Goal: Task Accomplishment & Management: Manage account settings

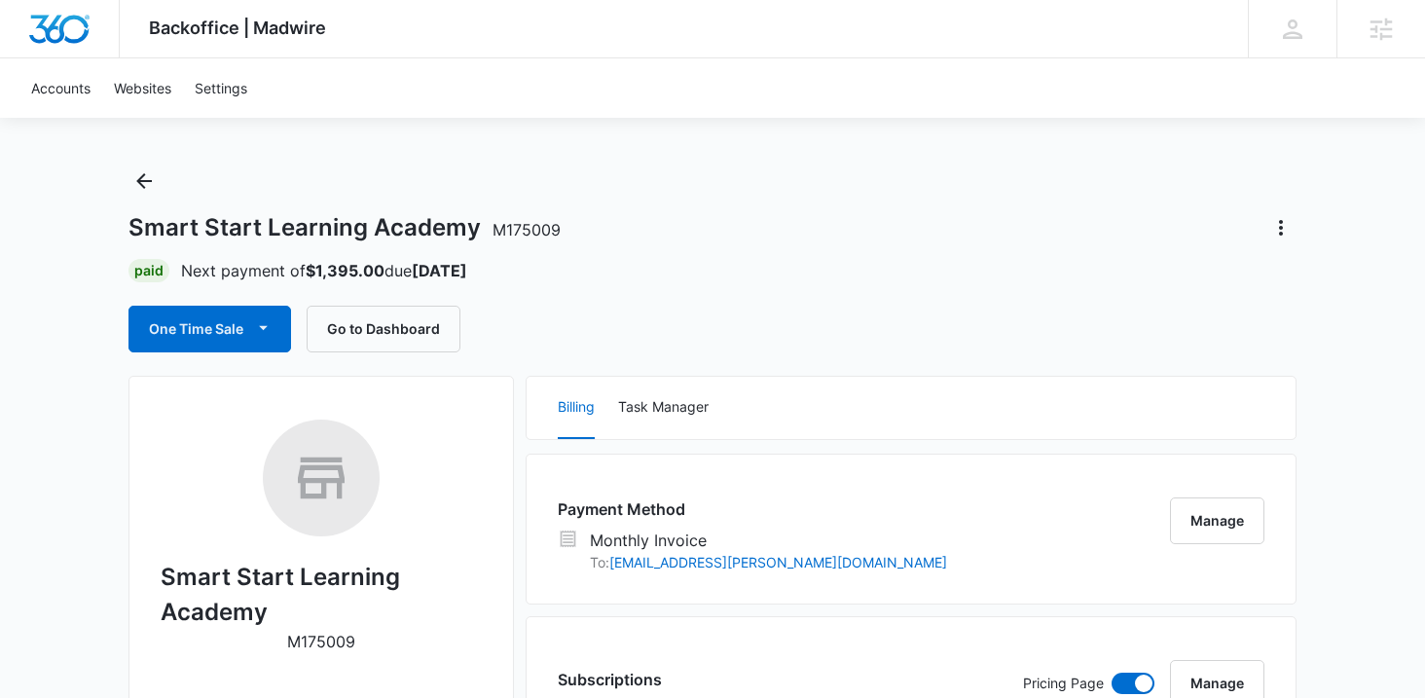
scroll to position [12, 0]
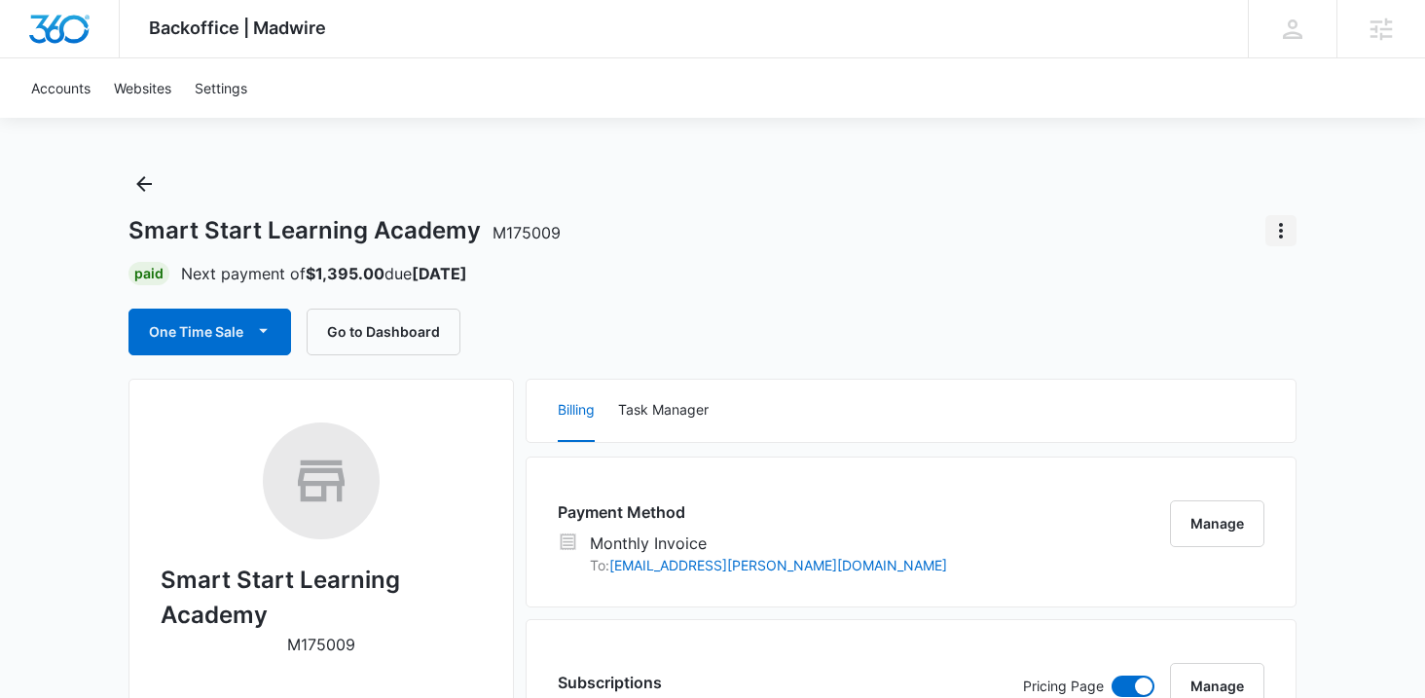
click at [1280, 235] on icon "Actions" at bounding box center [1281, 231] width 4 height 16
click at [1185, 292] on div "Close Account" at bounding box center [1203, 285] width 92 height 14
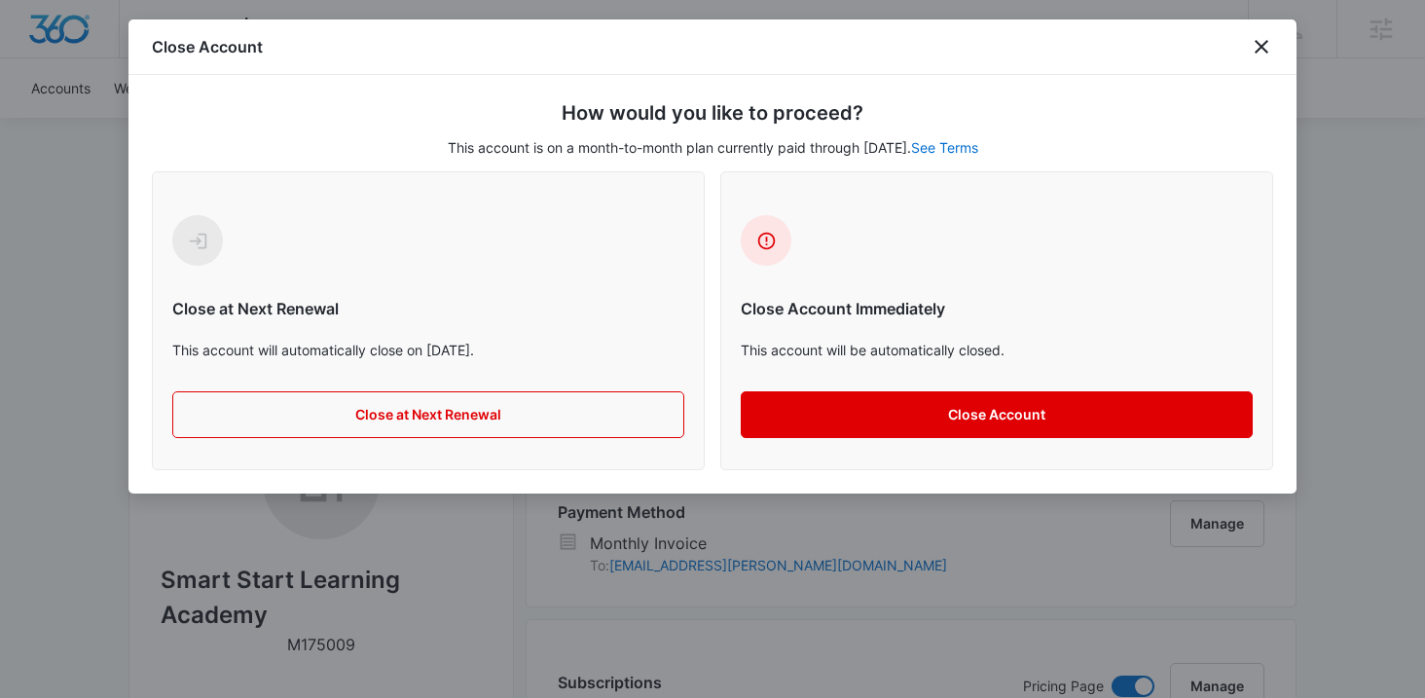
click at [1159, 416] on button "Close Account" at bounding box center [997, 414] width 512 height 47
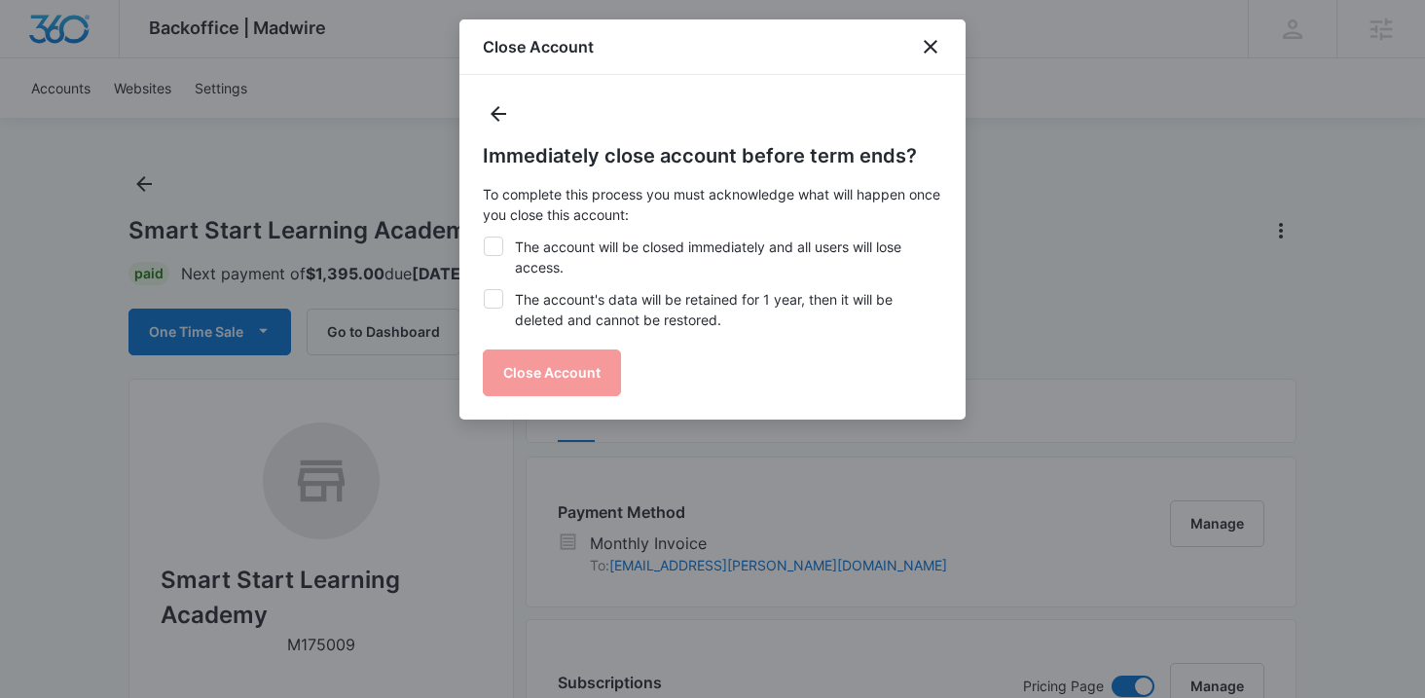
click at [495, 250] on icon at bounding box center [494, 247] width 18 height 18
click at [484, 238] on input "The account will be closed immediately and all users will lose access." at bounding box center [483, 237] width 1 height 1
checkbox input "true"
click at [494, 304] on icon at bounding box center [494, 299] width 18 height 18
click at [484, 290] on input "The account's data will be retained for 1 year, then it will be deleted and can…" at bounding box center [483, 289] width 1 height 1
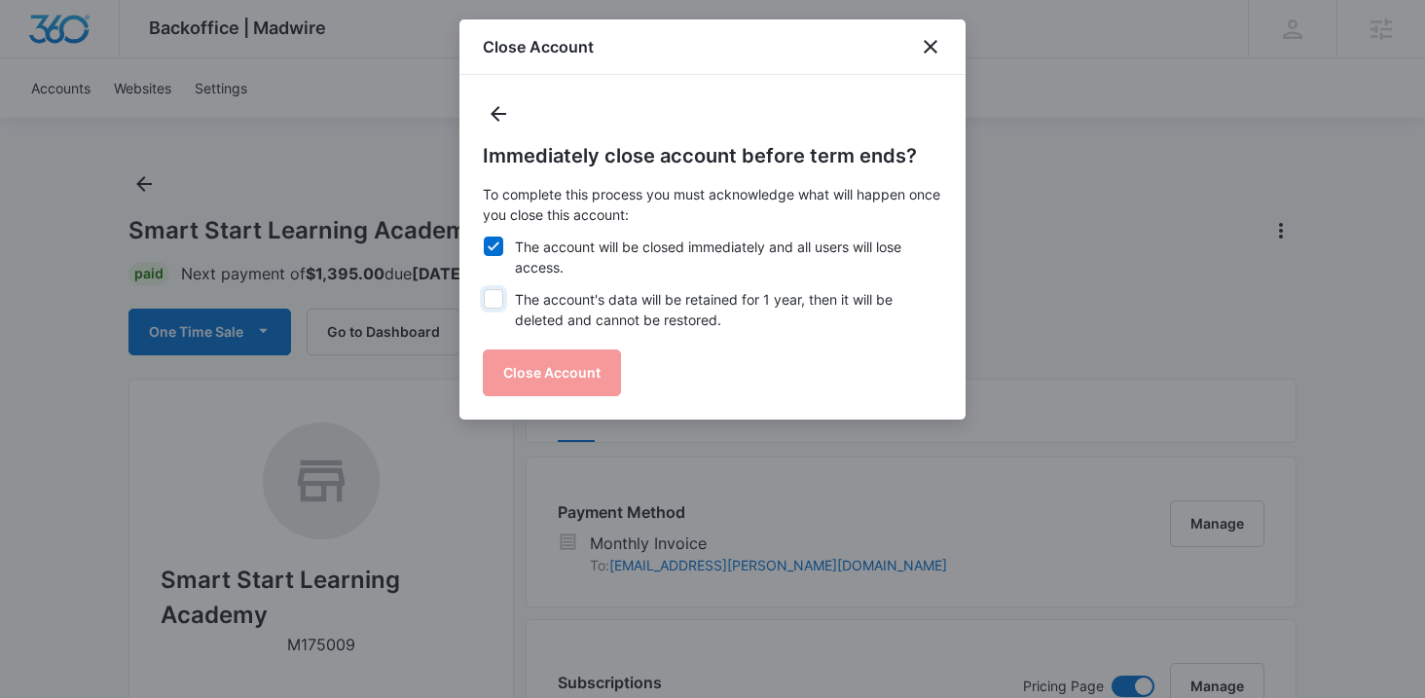
checkbox input "true"
click at [520, 376] on button "Close Account" at bounding box center [552, 372] width 138 height 47
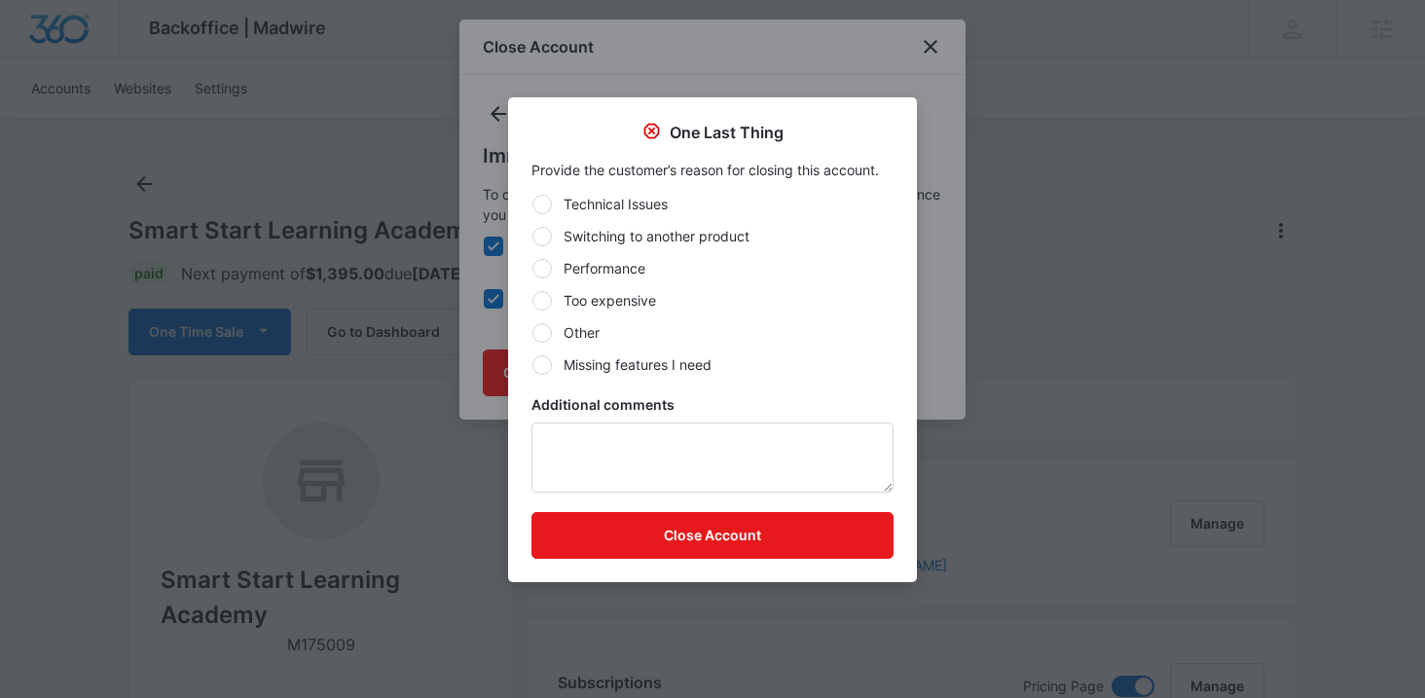
click at [542, 338] on div at bounding box center [541, 332] width 19 height 19
click at [532, 333] on input "Other" at bounding box center [532, 332] width 1 height 1
radio input "true"
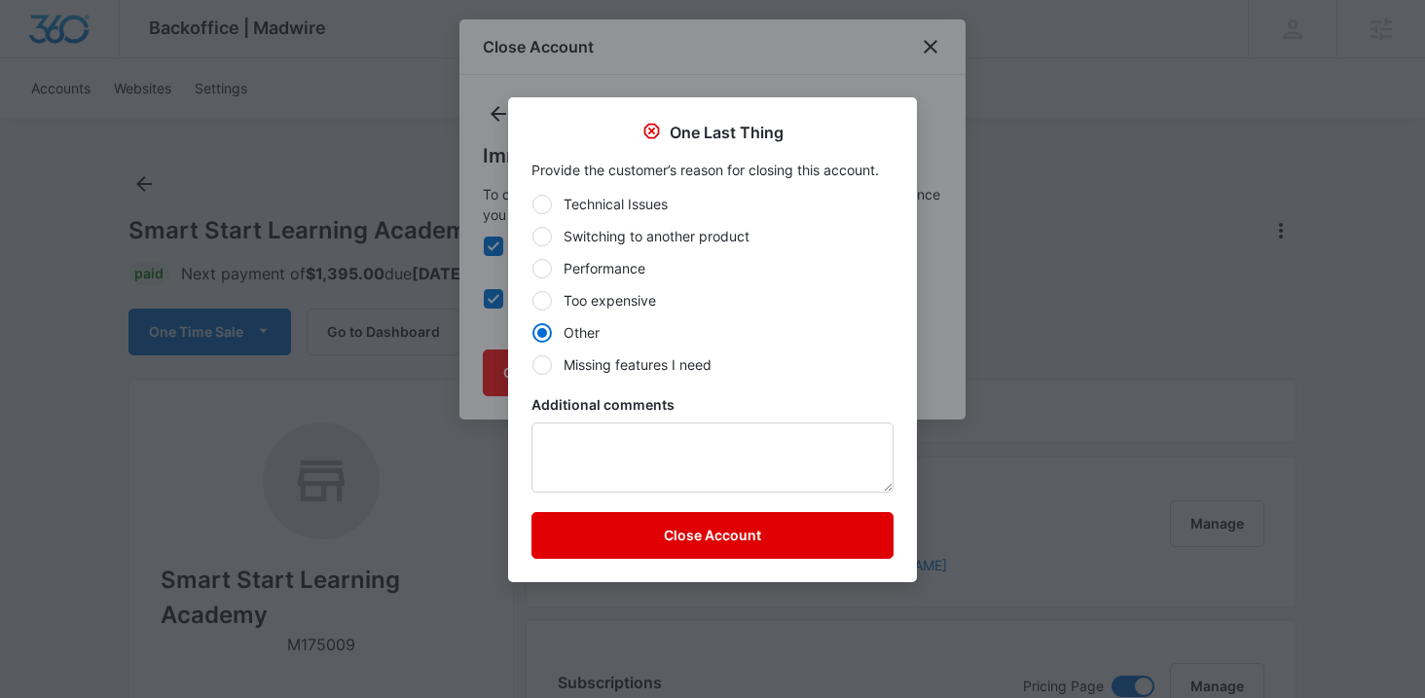
click at [641, 546] on button "Close Account" at bounding box center [713, 535] width 362 height 47
